Goal: Information Seeking & Learning: Learn about a topic

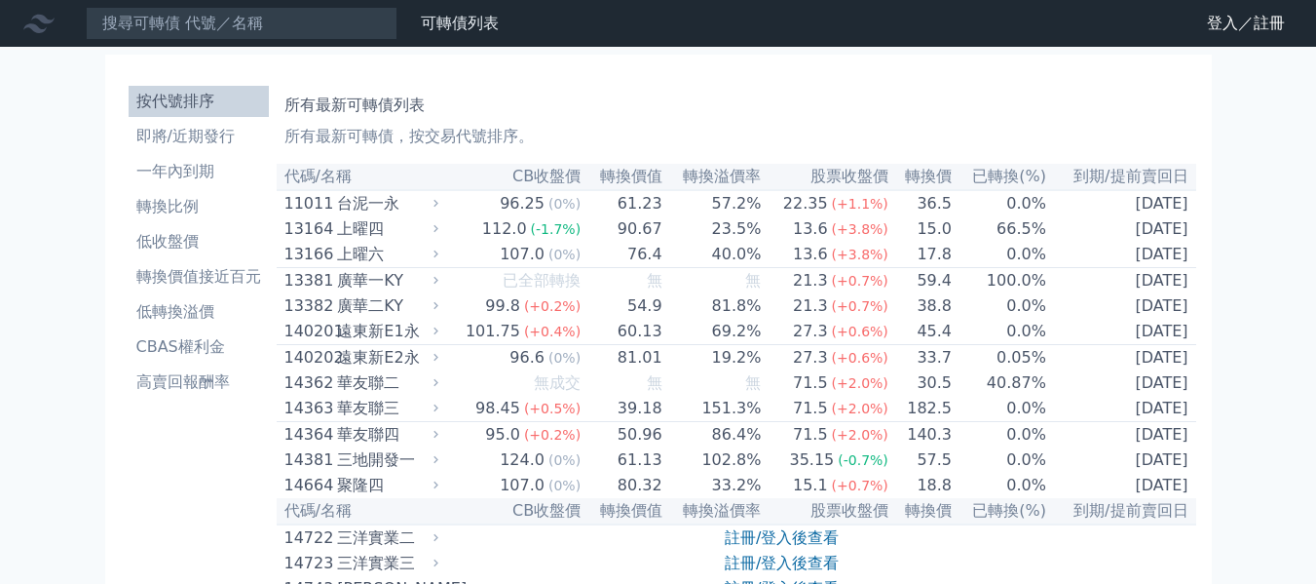
click at [770, 111] on h1 "所有最新可轉債列表" at bounding box center [736, 105] width 904 height 23
click at [716, 176] on th "轉換溢價率" at bounding box center [712, 177] width 99 height 26
click at [651, 184] on th "轉換價值" at bounding box center [622, 177] width 81 height 26
click at [1121, 178] on th "到期/提前賣回日" at bounding box center [1121, 177] width 149 height 26
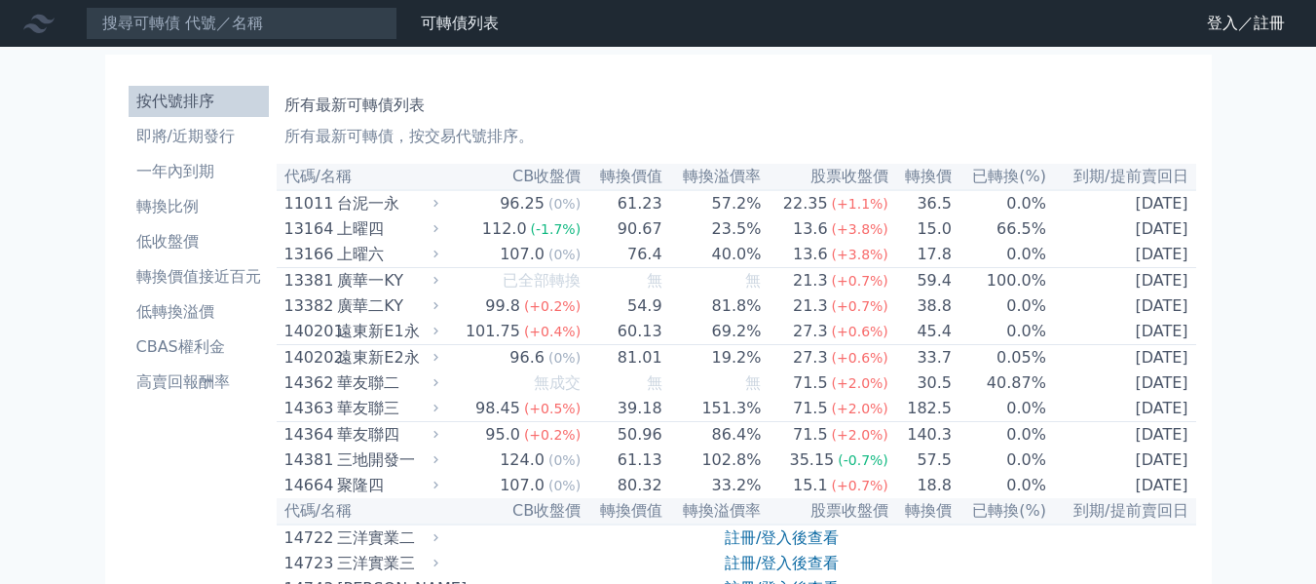
click at [1121, 178] on th "到期/提前賣回日" at bounding box center [1121, 177] width 149 height 26
click at [1016, 177] on th "已轉換(%)" at bounding box center [1000, 177] width 94 height 26
click at [165, 198] on li "轉換比例" at bounding box center [199, 206] width 140 height 23
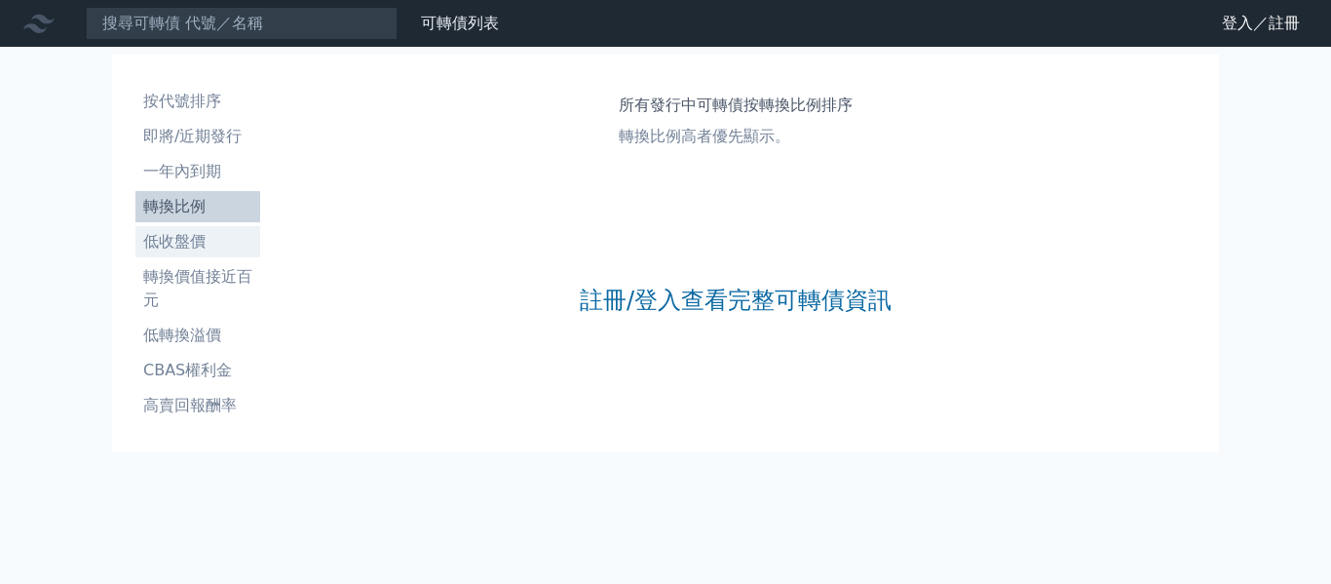
click at [178, 236] on li "低收盤價" at bounding box center [197, 241] width 125 height 23
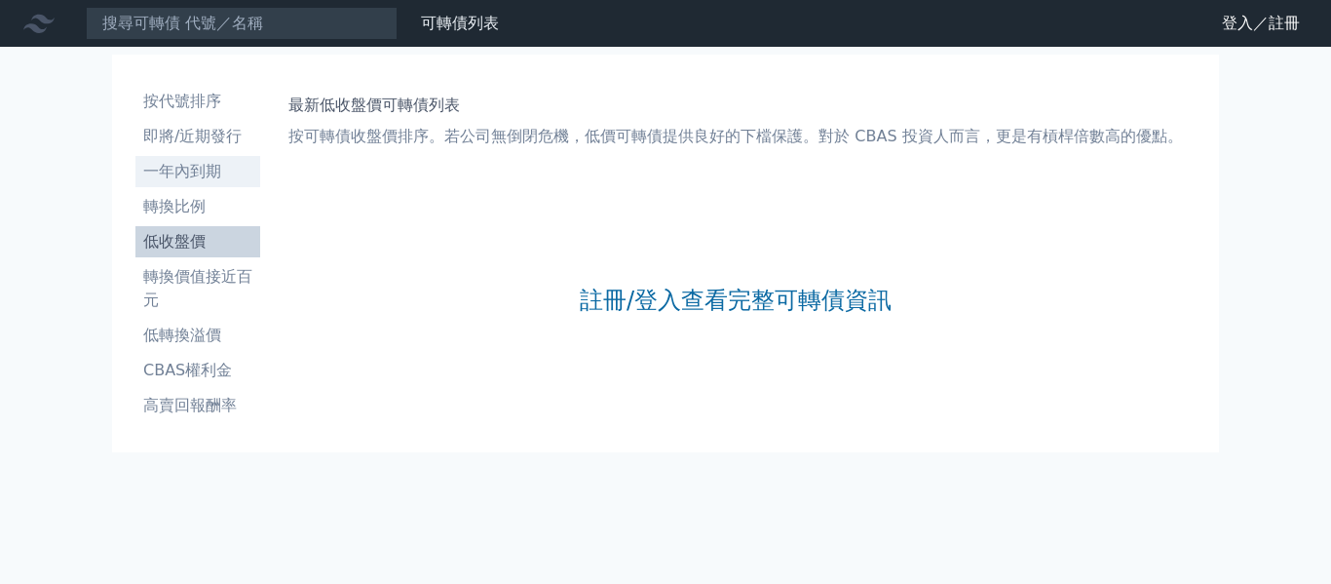
click at [205, 168] on li "一年內到期" at bounding box center [197, 171] width 125 height 23
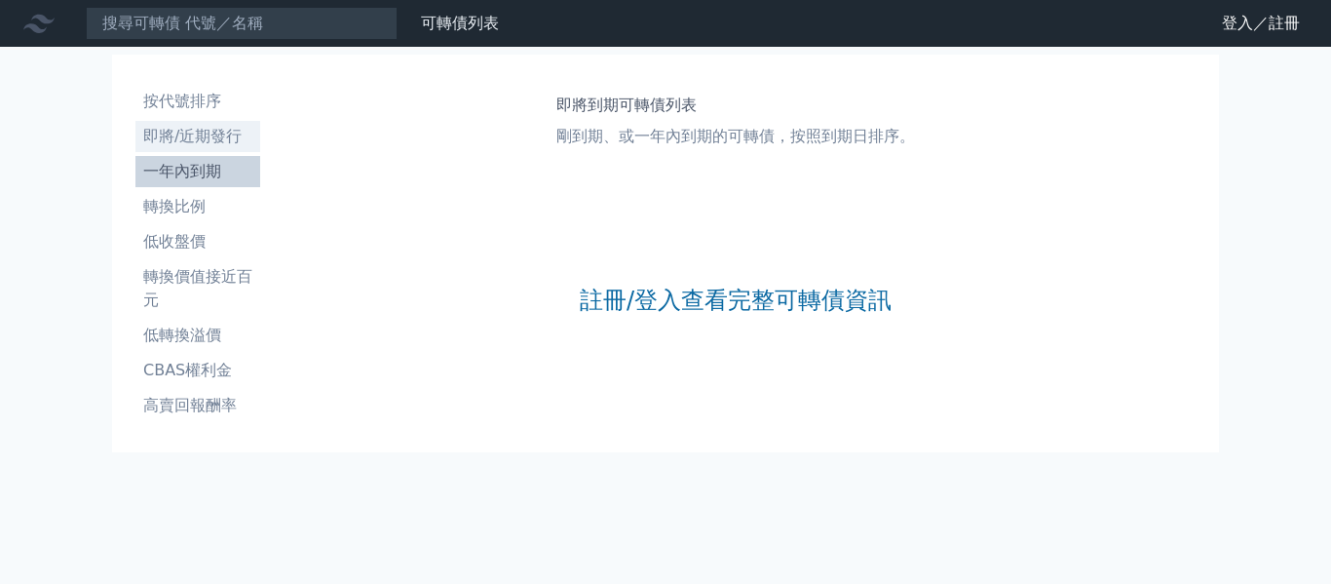
click at [217, 140] on li "即將/近期發行" at bounding box center [197, 136] width 125 height 23
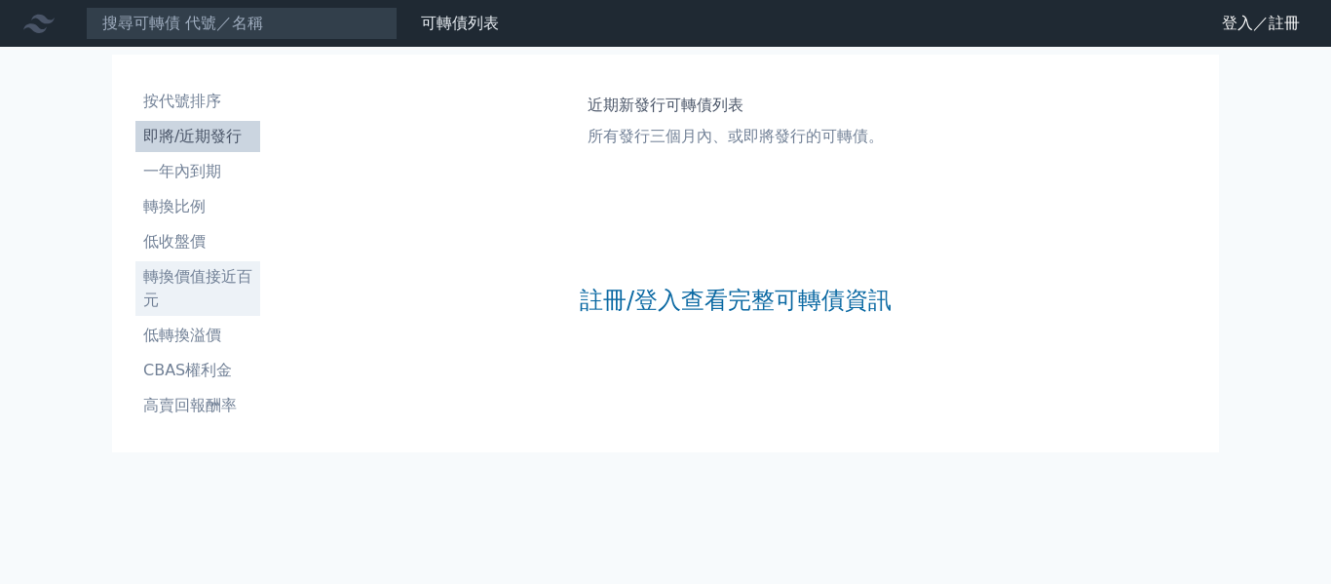
click at [205, 266] on li "轉換價值接近百元" at bounding box center [197, 288] width 125 height 47
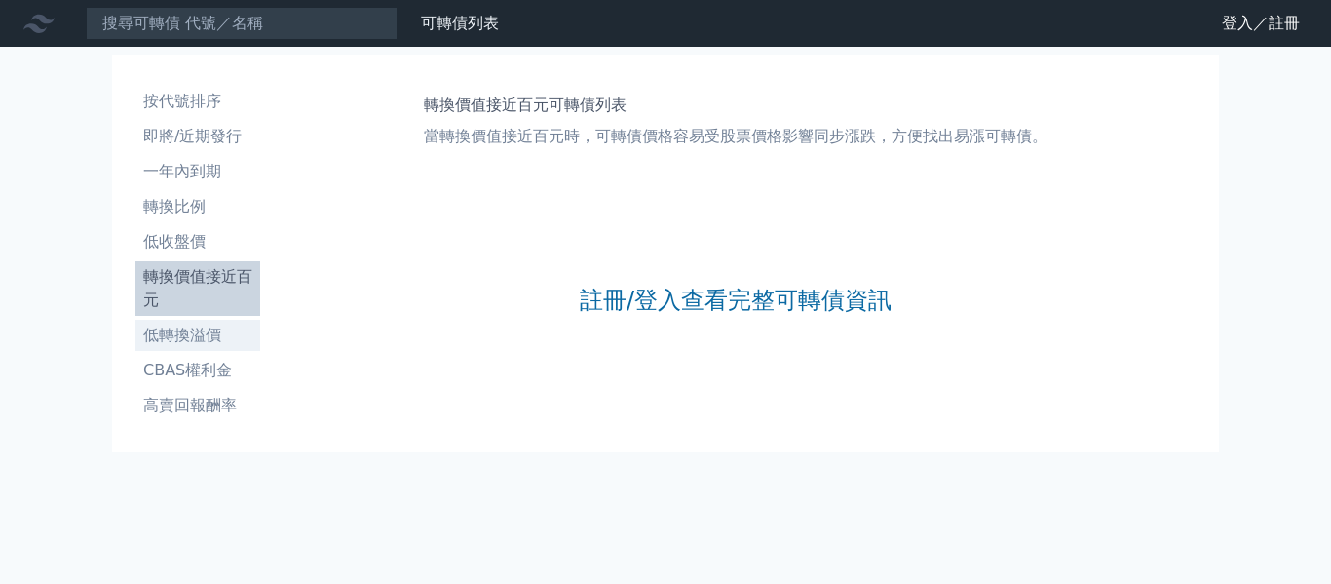
click at [210, 340] on li "低轉換溢價" at bounding box center [197, 334] width 125 height 23
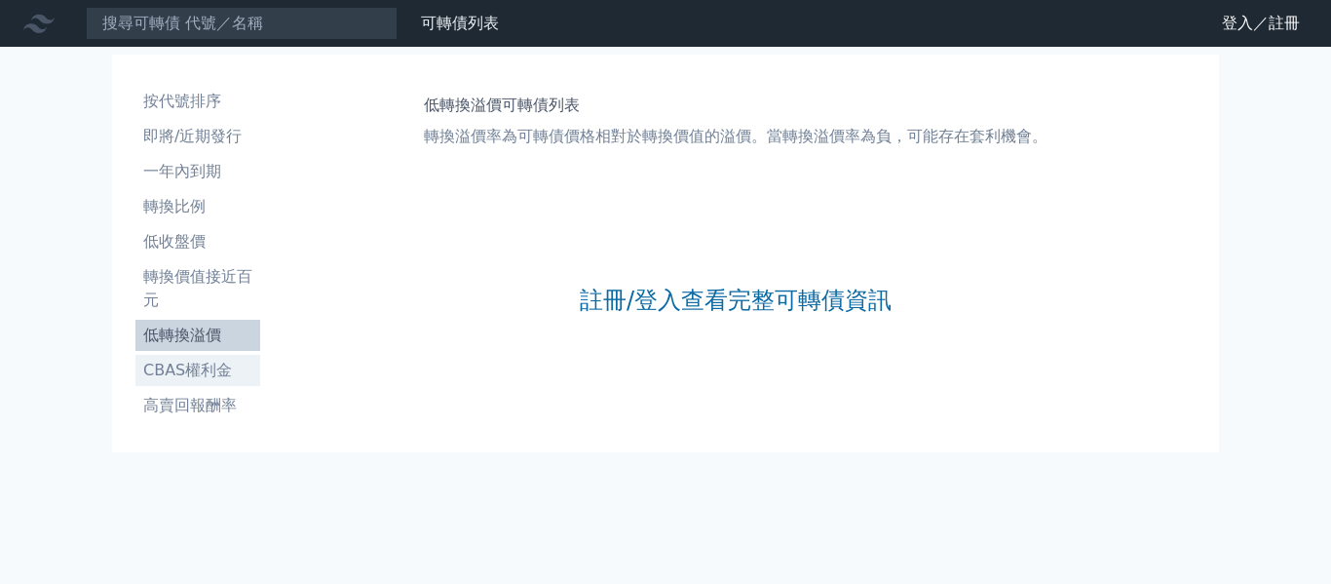
click at [207, 362] on li "CBAS權利金" at bounding box center [197, 370] width 125 height 23
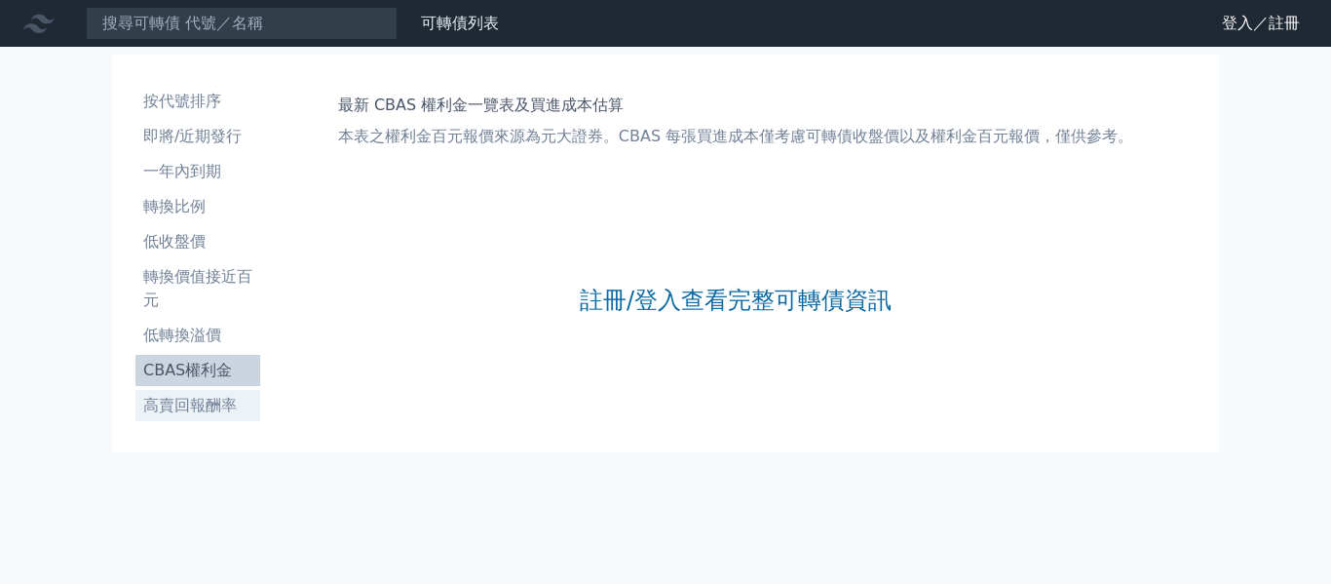
click at [209, 401] on li "高賣回報酬率" at bounding box center [197, 405] width 125 height 23
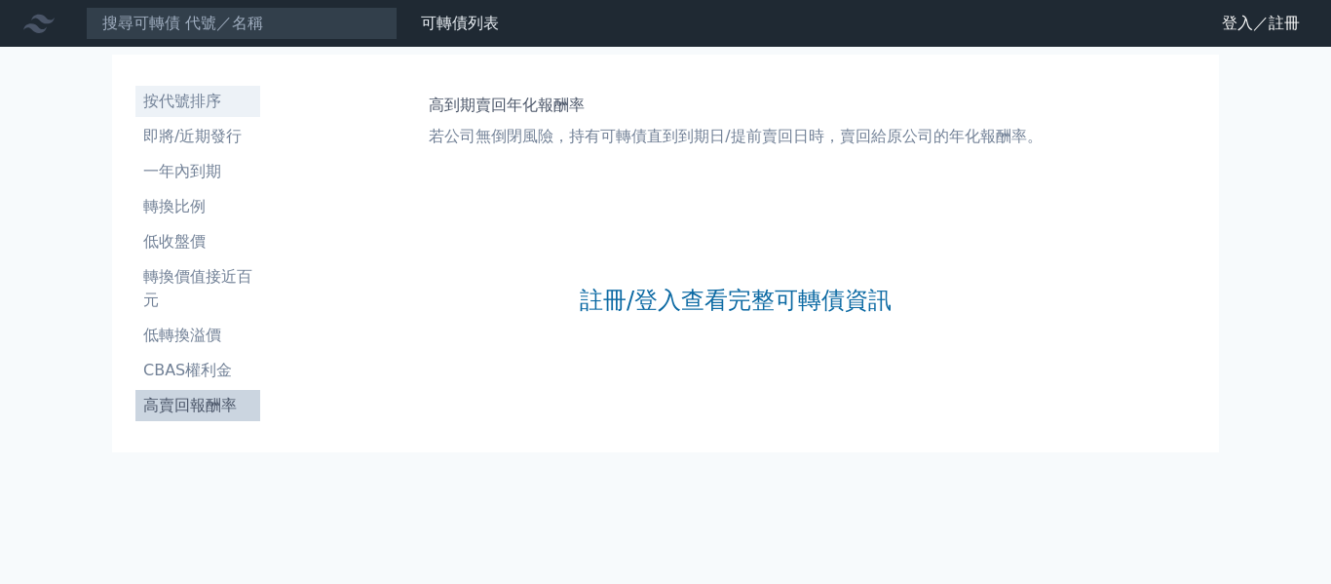
click at [195, 95] on li "按代號排序" at bounding box center [197, 101] width 125 height 23
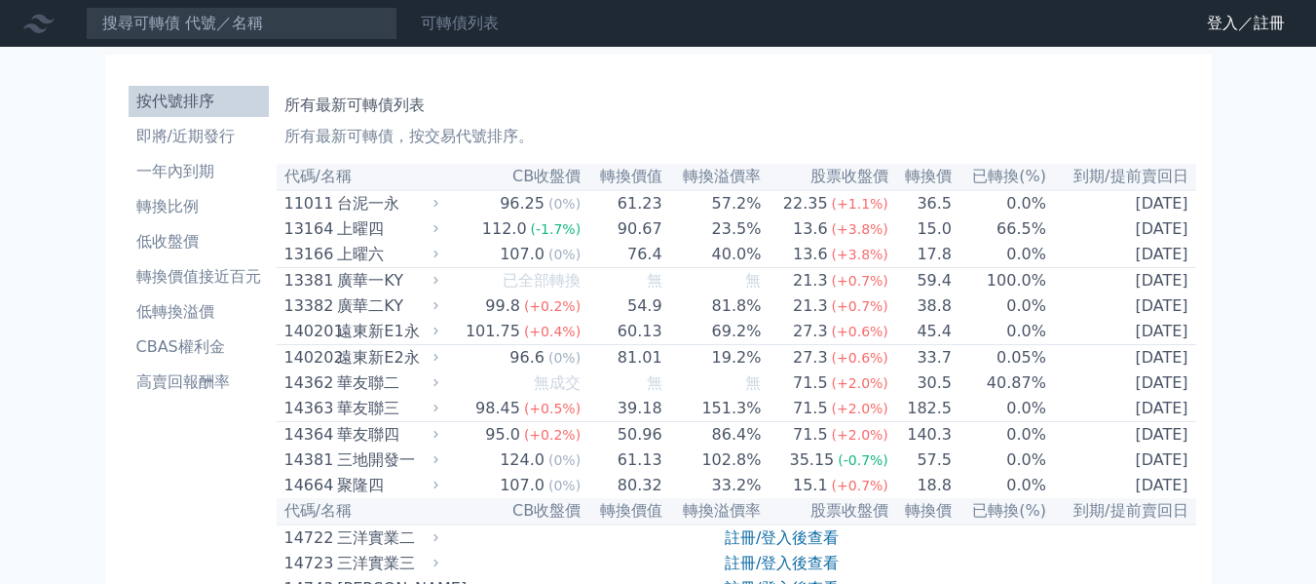
click at [453, 24] on link "可轉債列表" at bounding box center [460, 23] width 78 height 19
click at [468, 25] on link "可轉債列表" at bounding box center [460, 23] width 78 height 19
click at [358, 135] on p "所有最新可轉債，按交易代號排序。" at bounding box center [736, 136] width 904 height 23
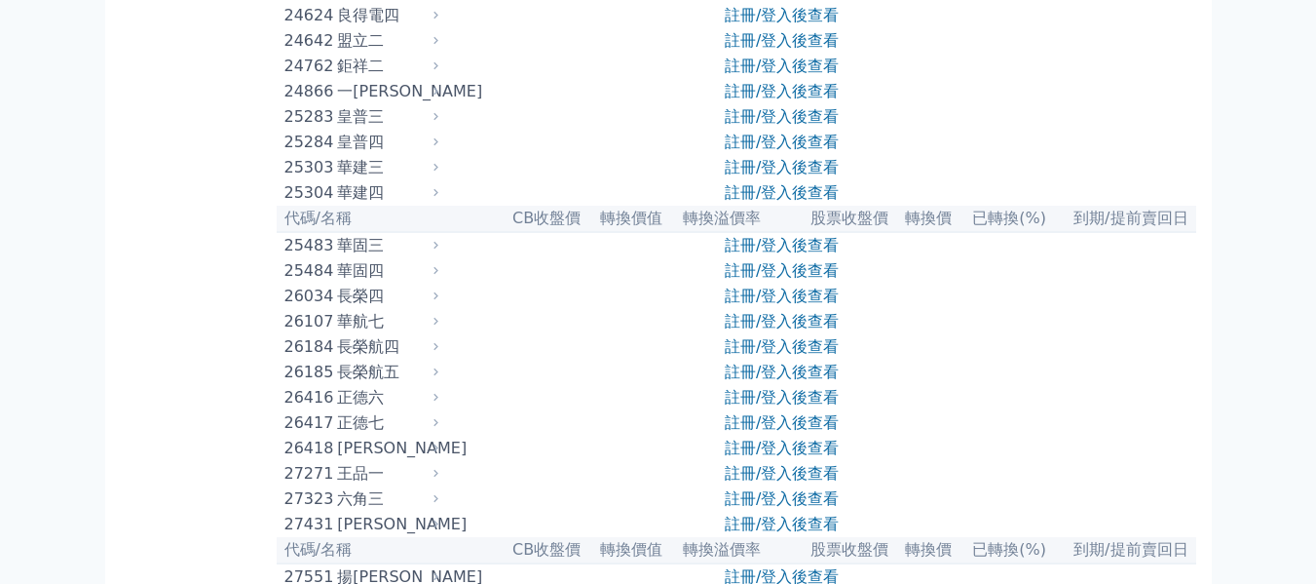
scroll to position [1461, 0]
